Goal: Transaction & Acquisition: Purchase product/service

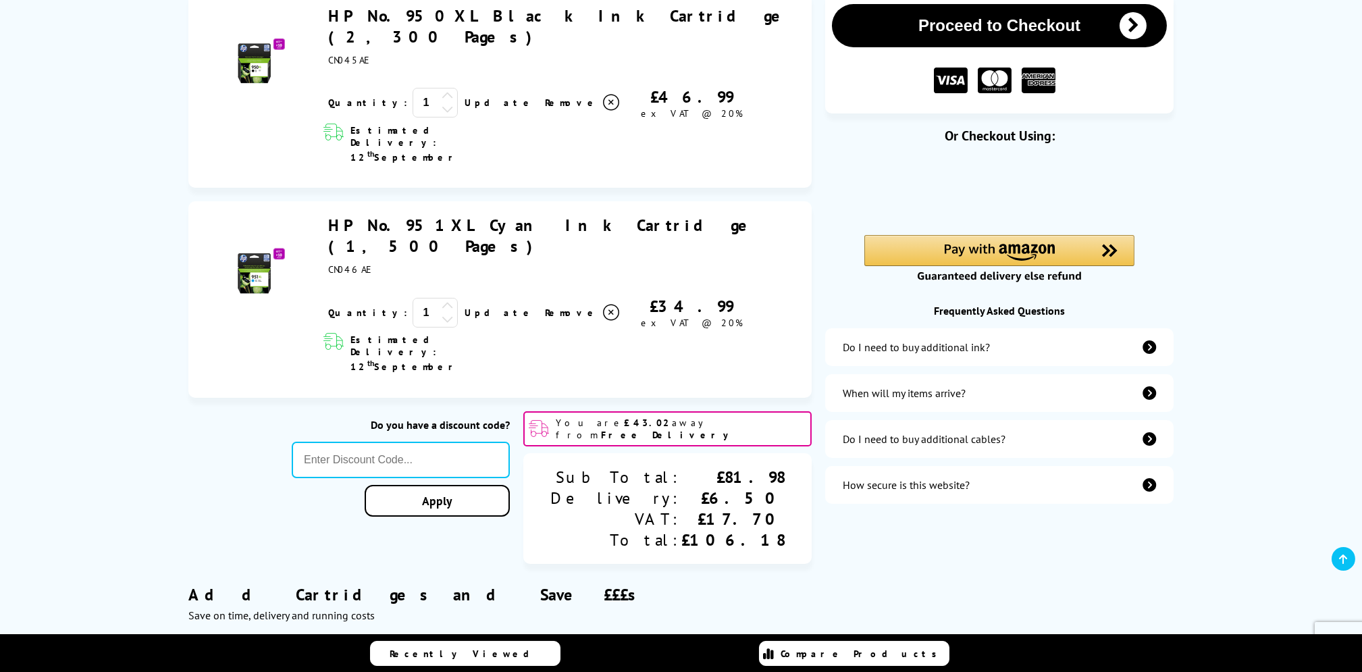
scroll to position [216, 0]
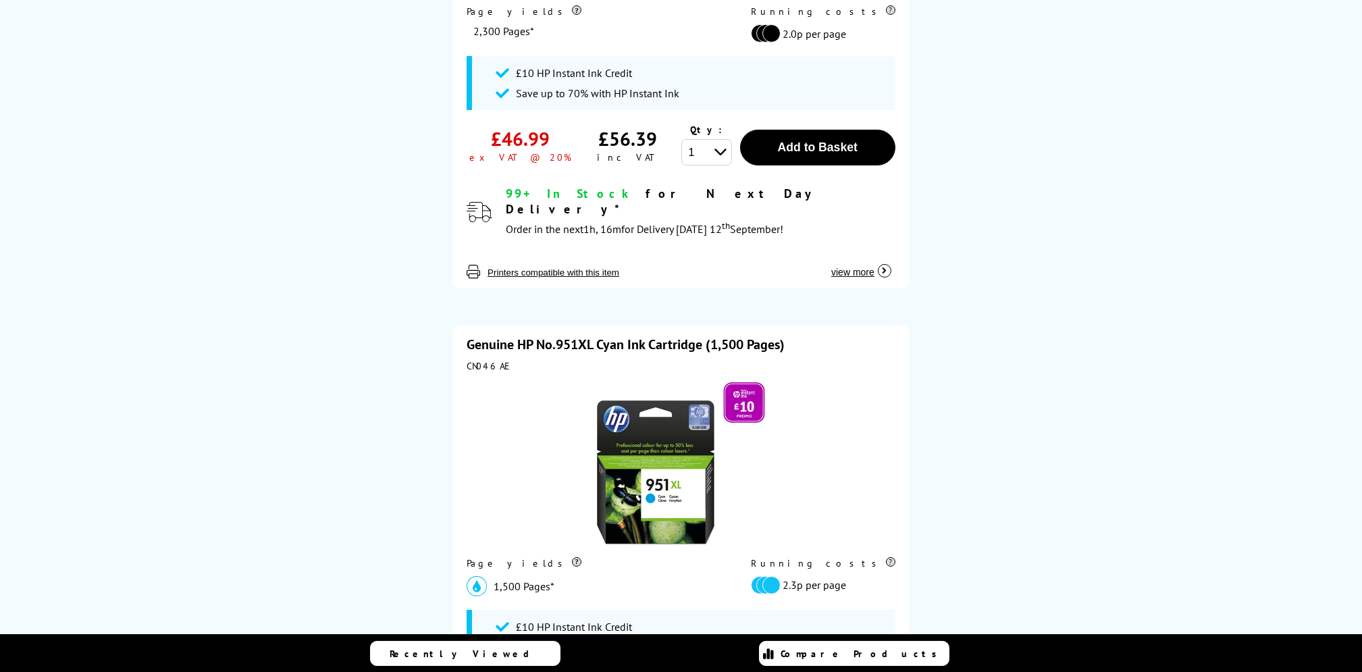
scroll to position [1329, 0]
